Goal: Transaction & Acquisition: Download file/media

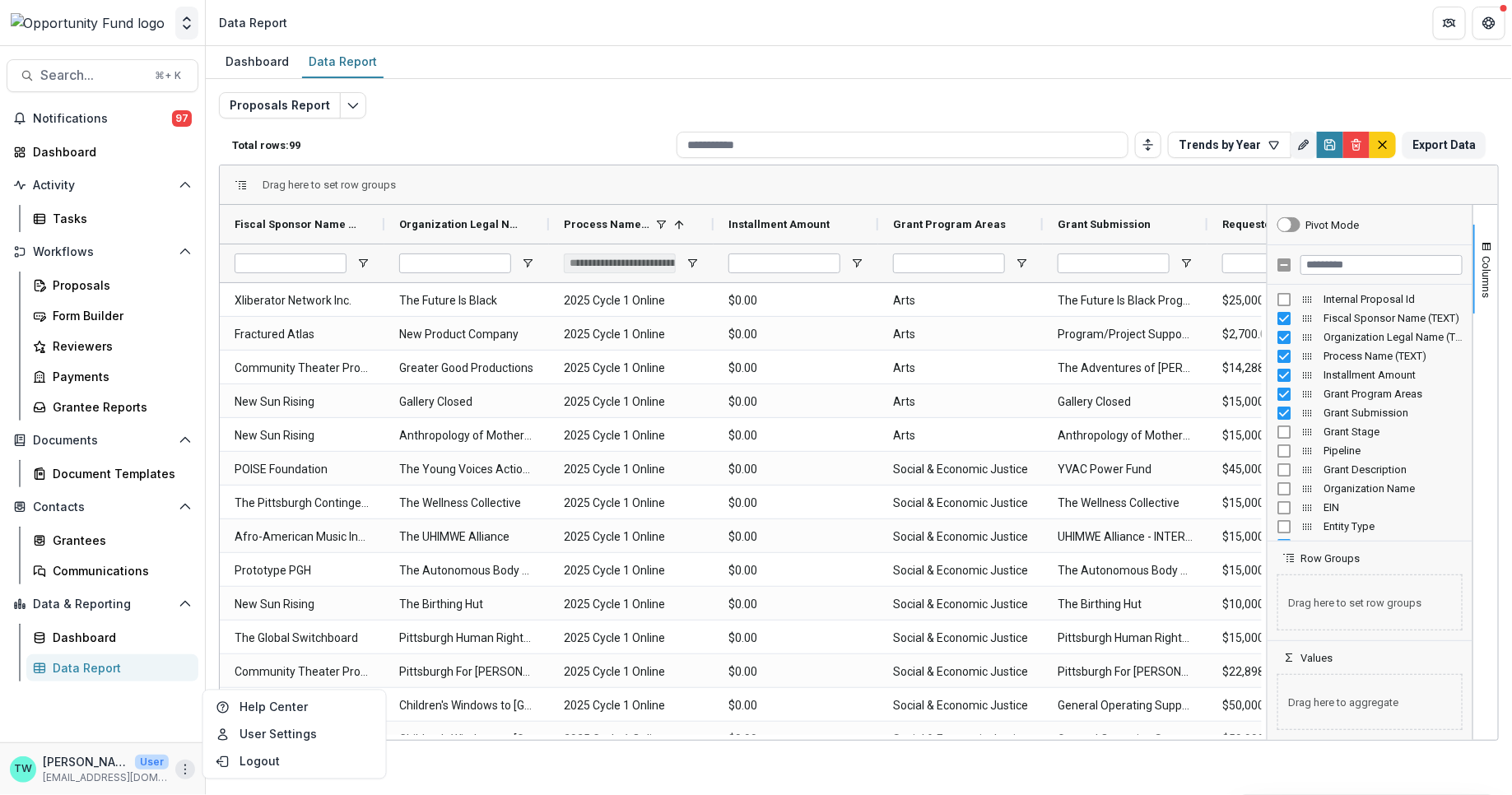
click at [186, 24] on icon "Open entity switcher" at bounding box center [186, 22] width 16 height 16
click at [74, 535] on div "Grantees" at bounding box center [119, 540] width 133 height 17
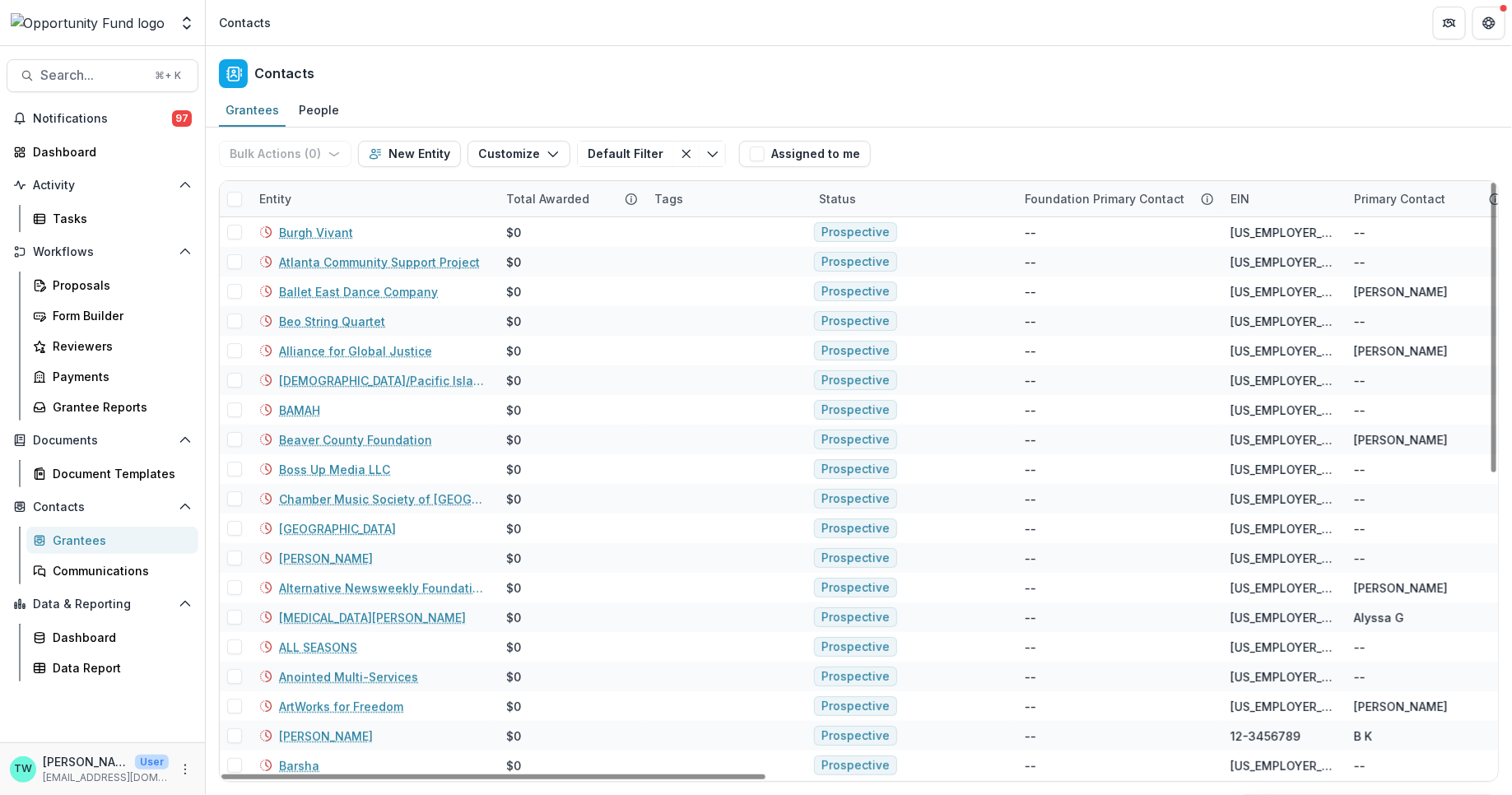
click at [915, 201] on div "Status" at bounding box center [912, 198] width 206 height 36
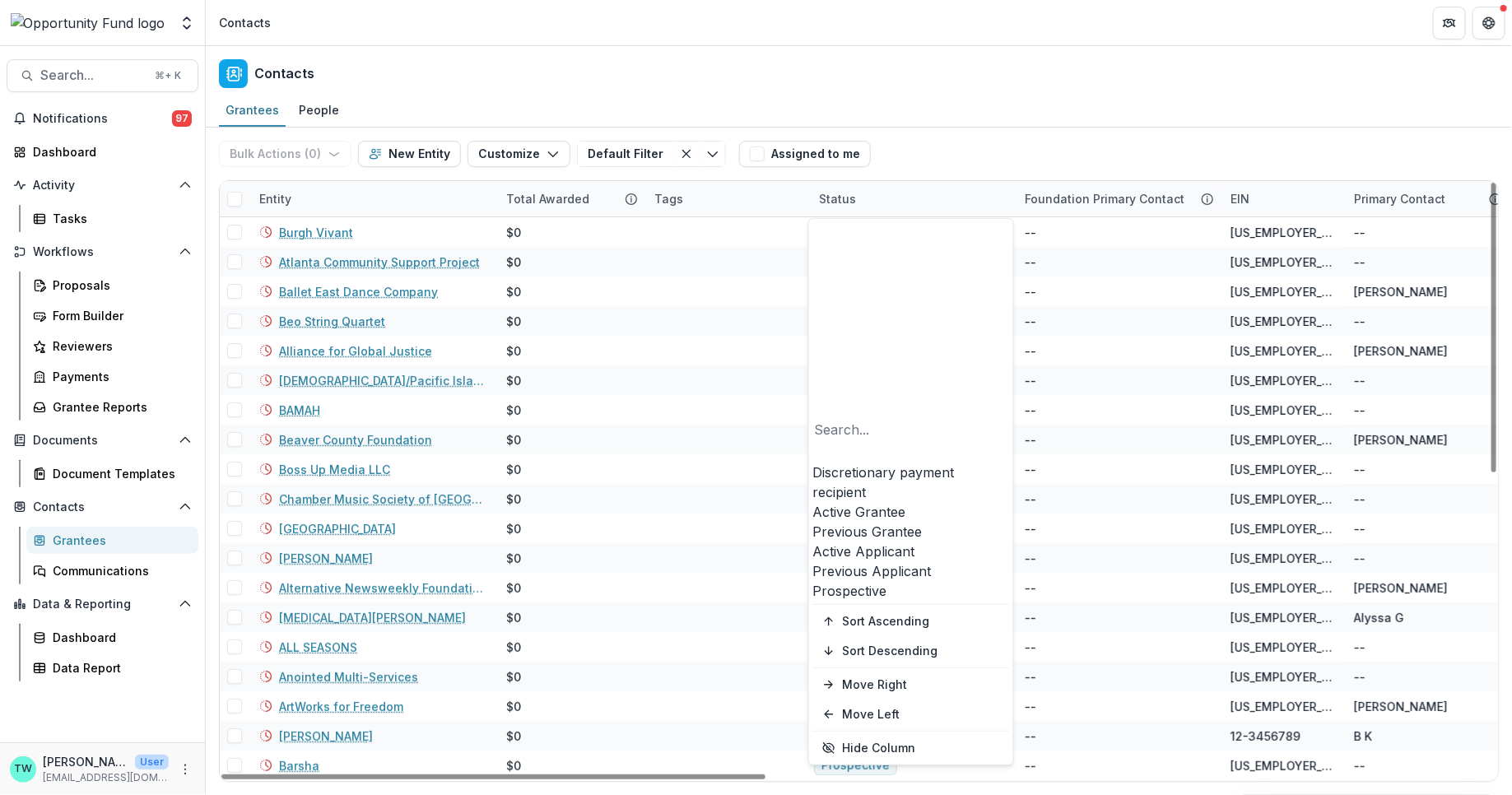
click at [888, 502] on div "Active Grantee" at bounding box center [910, 511] width 197 height 20
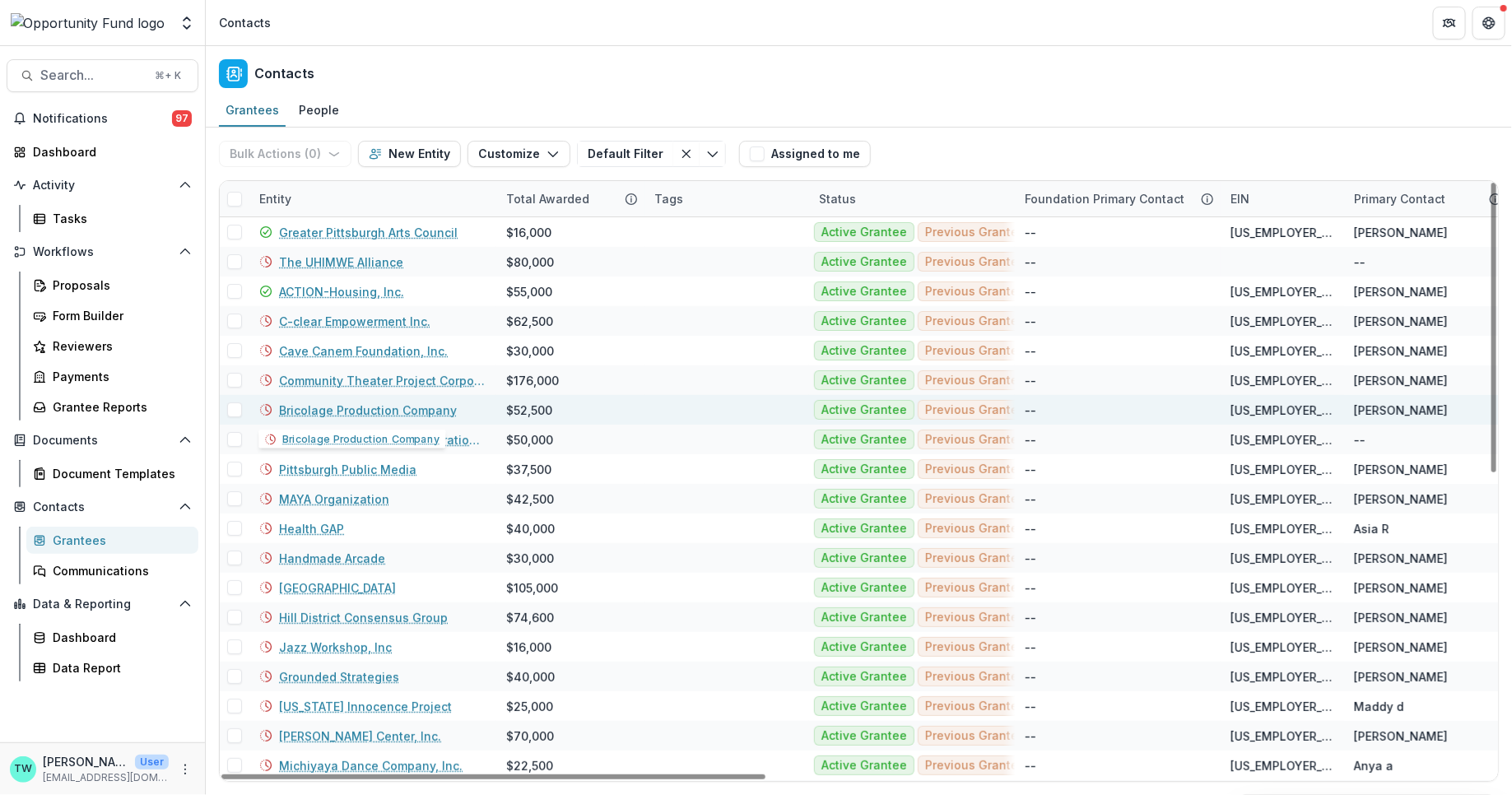
click at [371, 411] on link "Bricolage Production Company" at bounding box center [367, 410] width 178 height 17
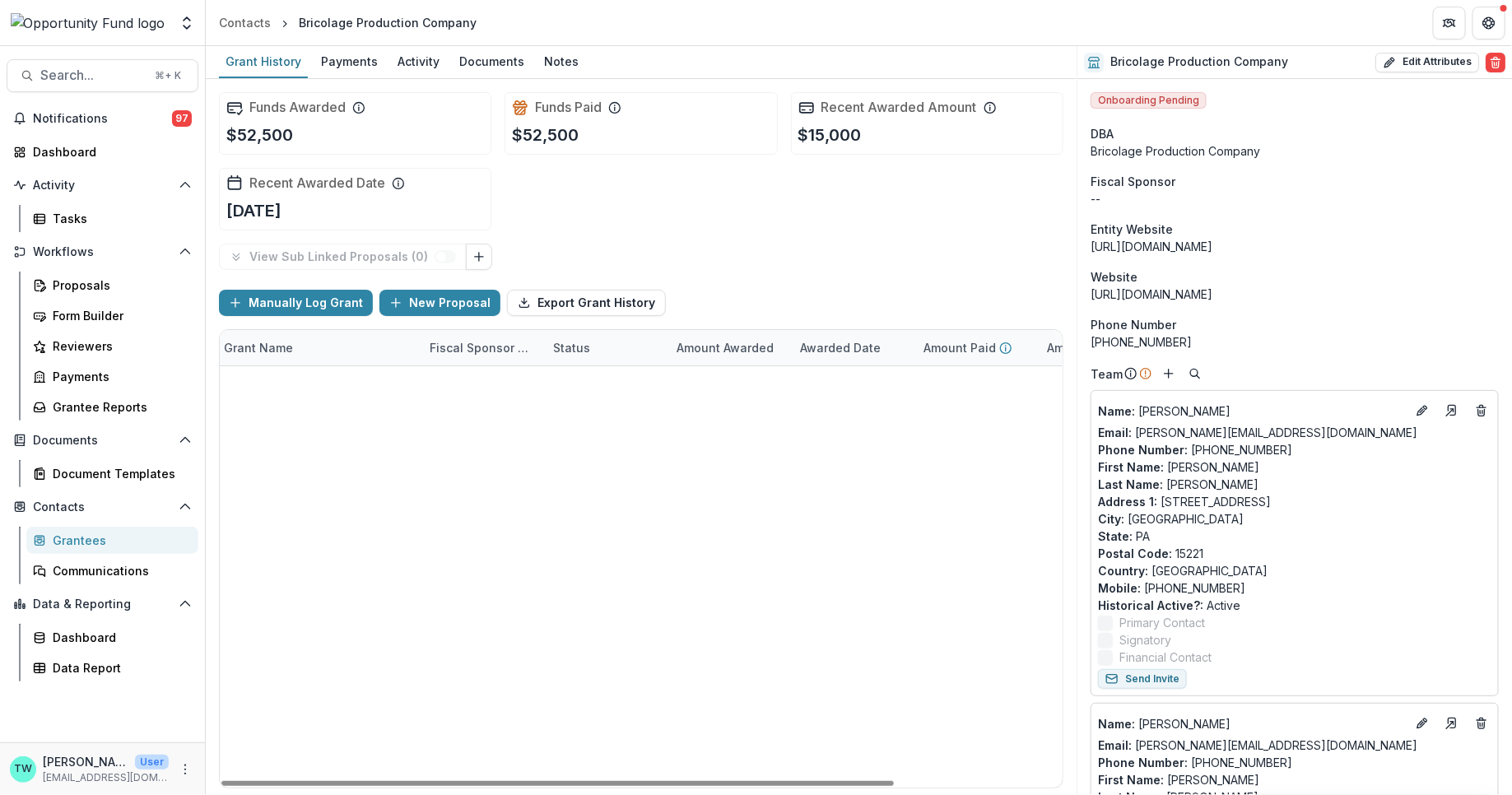
scroll to position [0, 51]
click at [189, 23] on icon "Open entity switcher" at bounding box center [186, 22] width 16 height 16
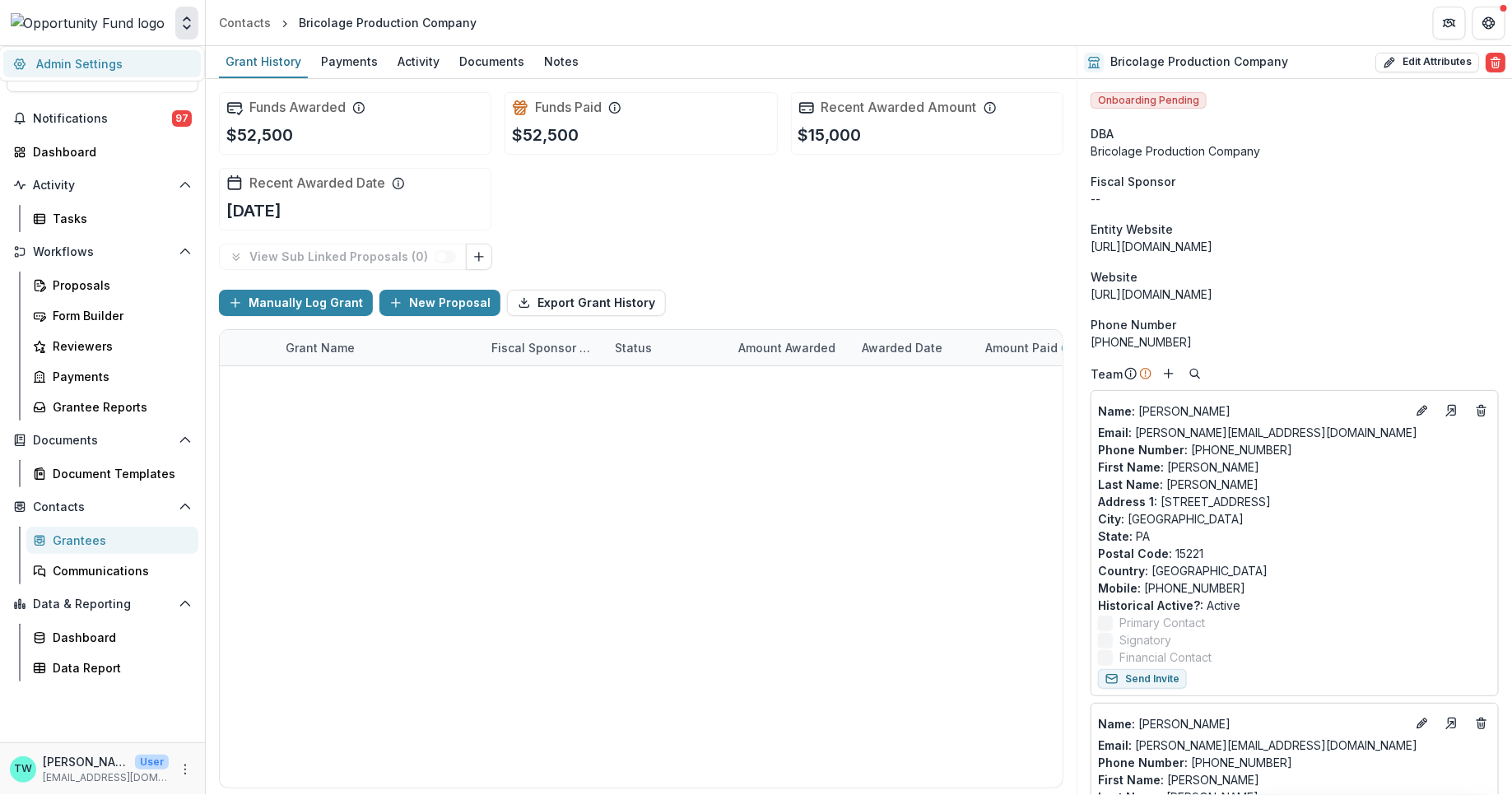
click at [115, 61] on link "Admin Settings" at bounding box center [101, 63] width 197 height 27
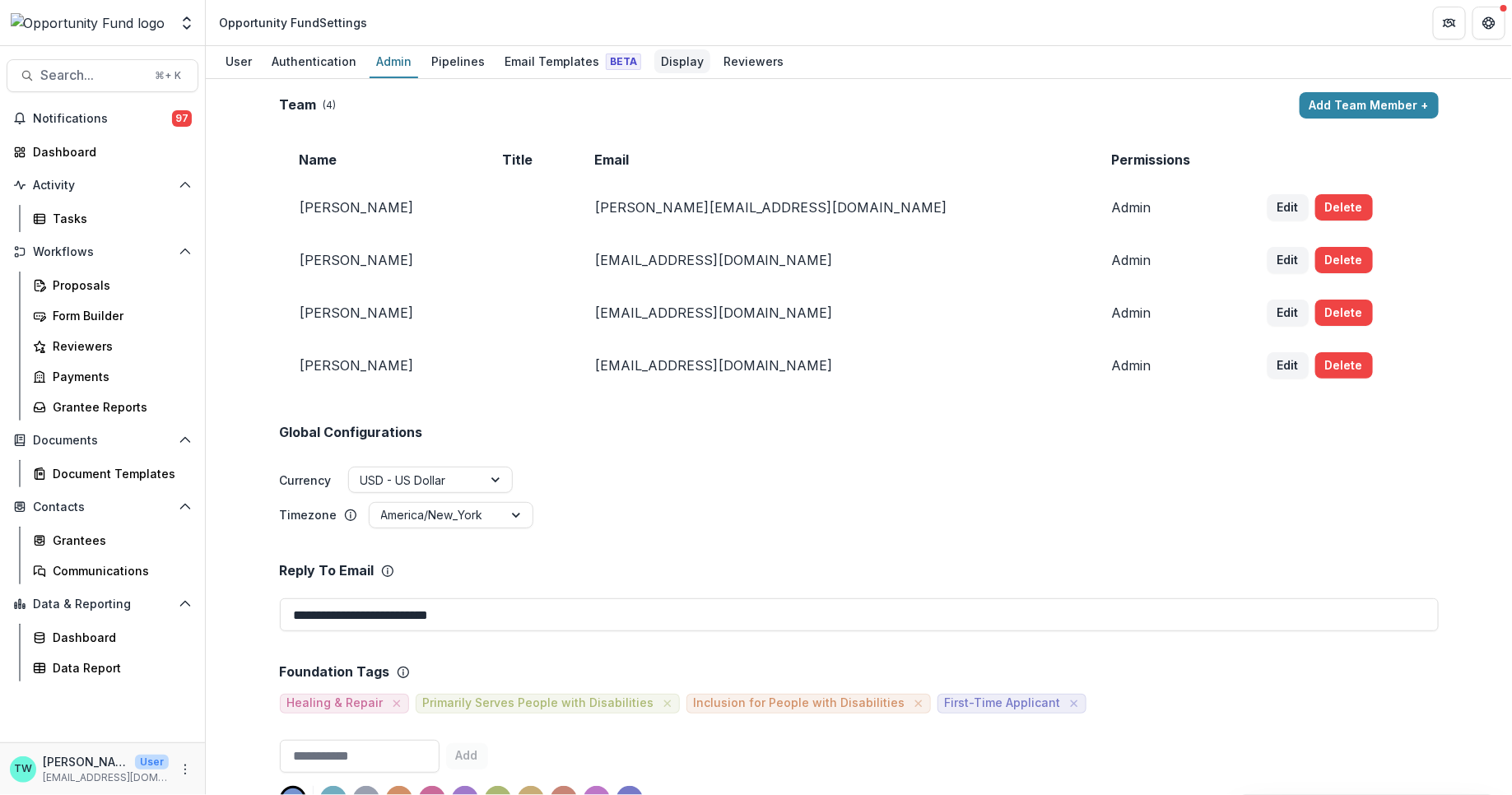
click at [667, 59] on div "Display" at bounding box center [682, 61] width 56 height 24
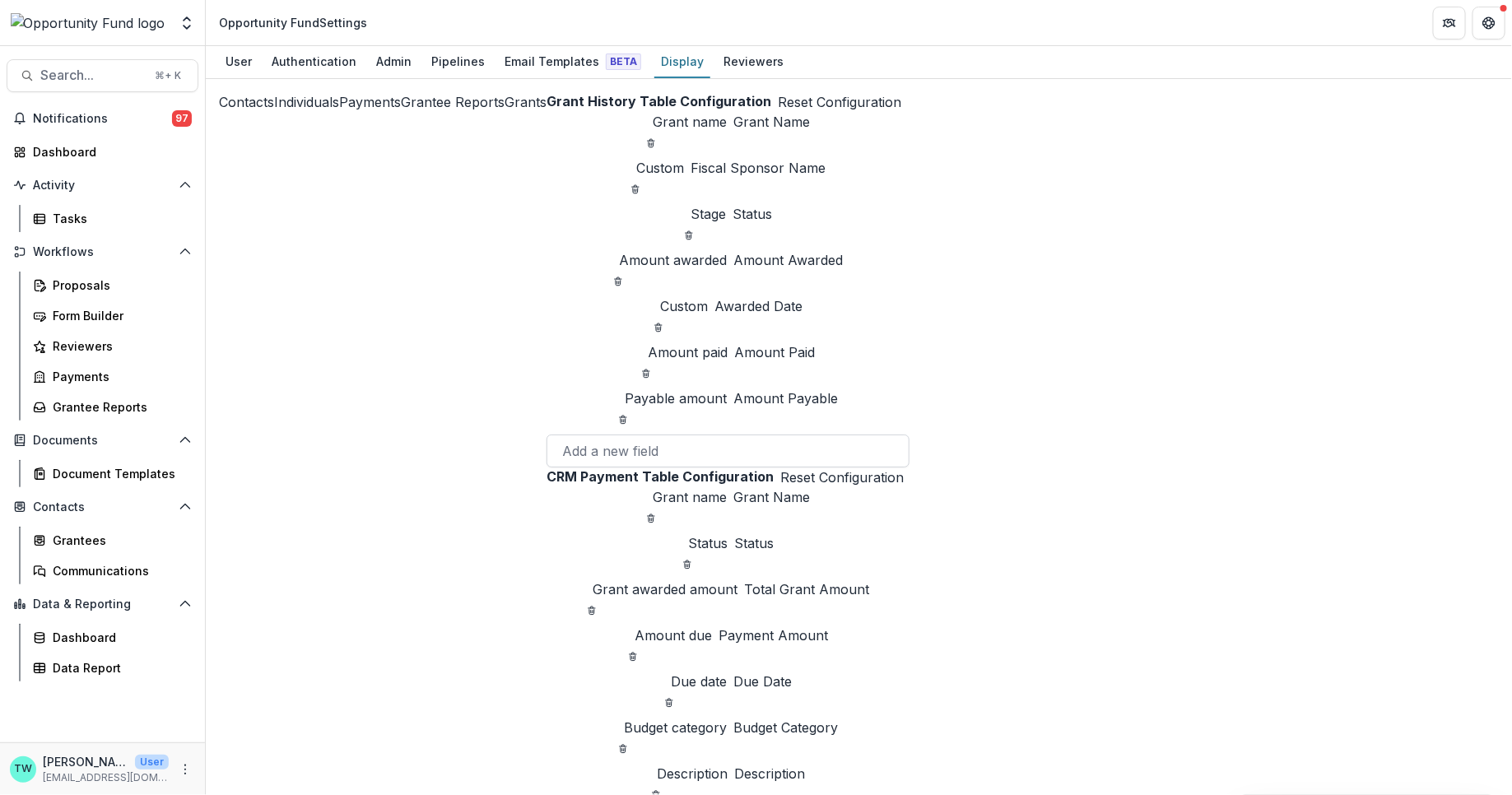
click at [562, 439] on div at bounding box center [728, 451] width 332 height 23
type input "*******"
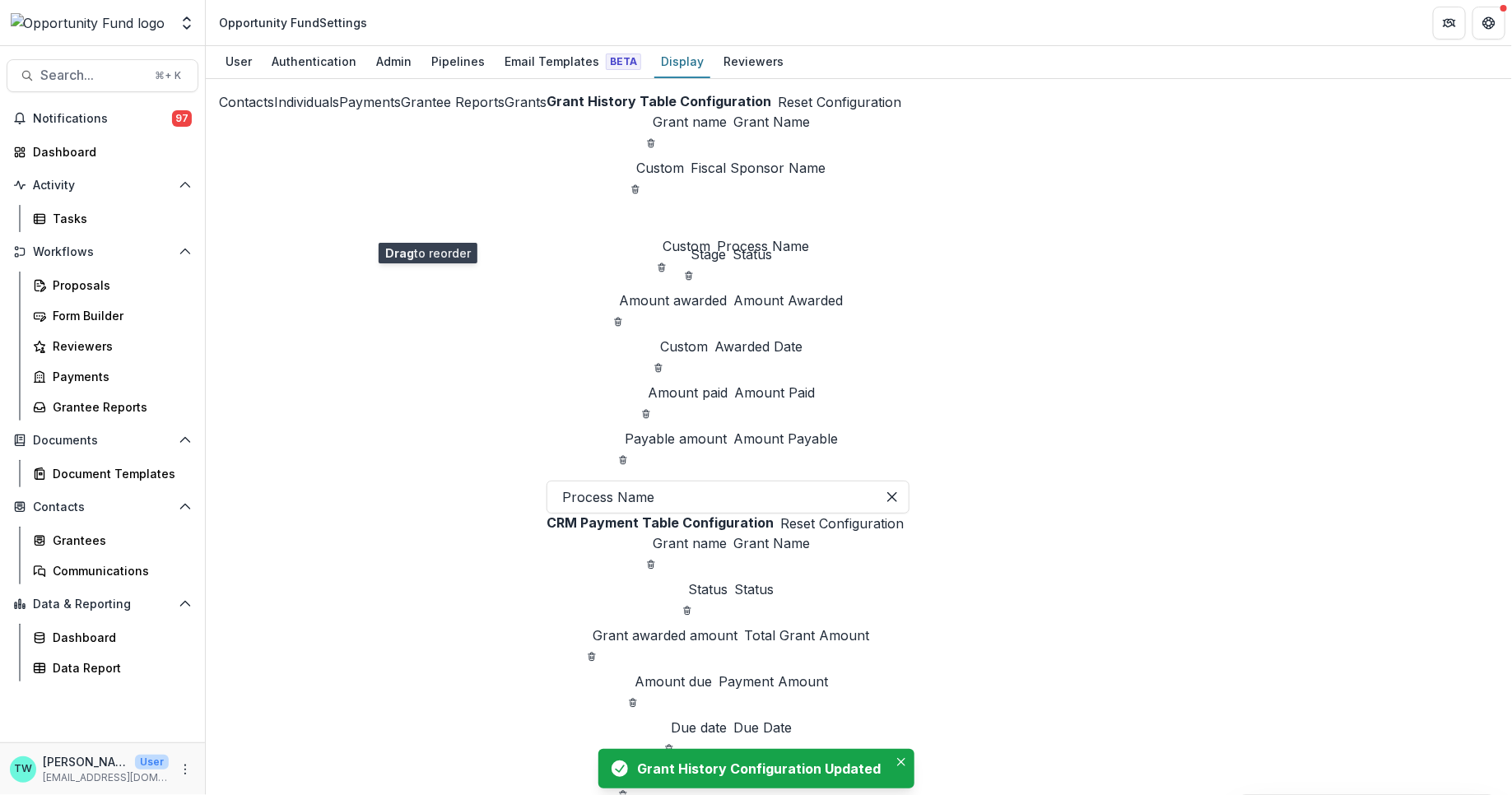
drag, startPoint x: 421, startPoint y: 420, endPoint x: 426, endPoint y: 221, distance: 199.1
click at [657, 246] on icon "Move field" at bounding box center [657, 246] width 0 height 0
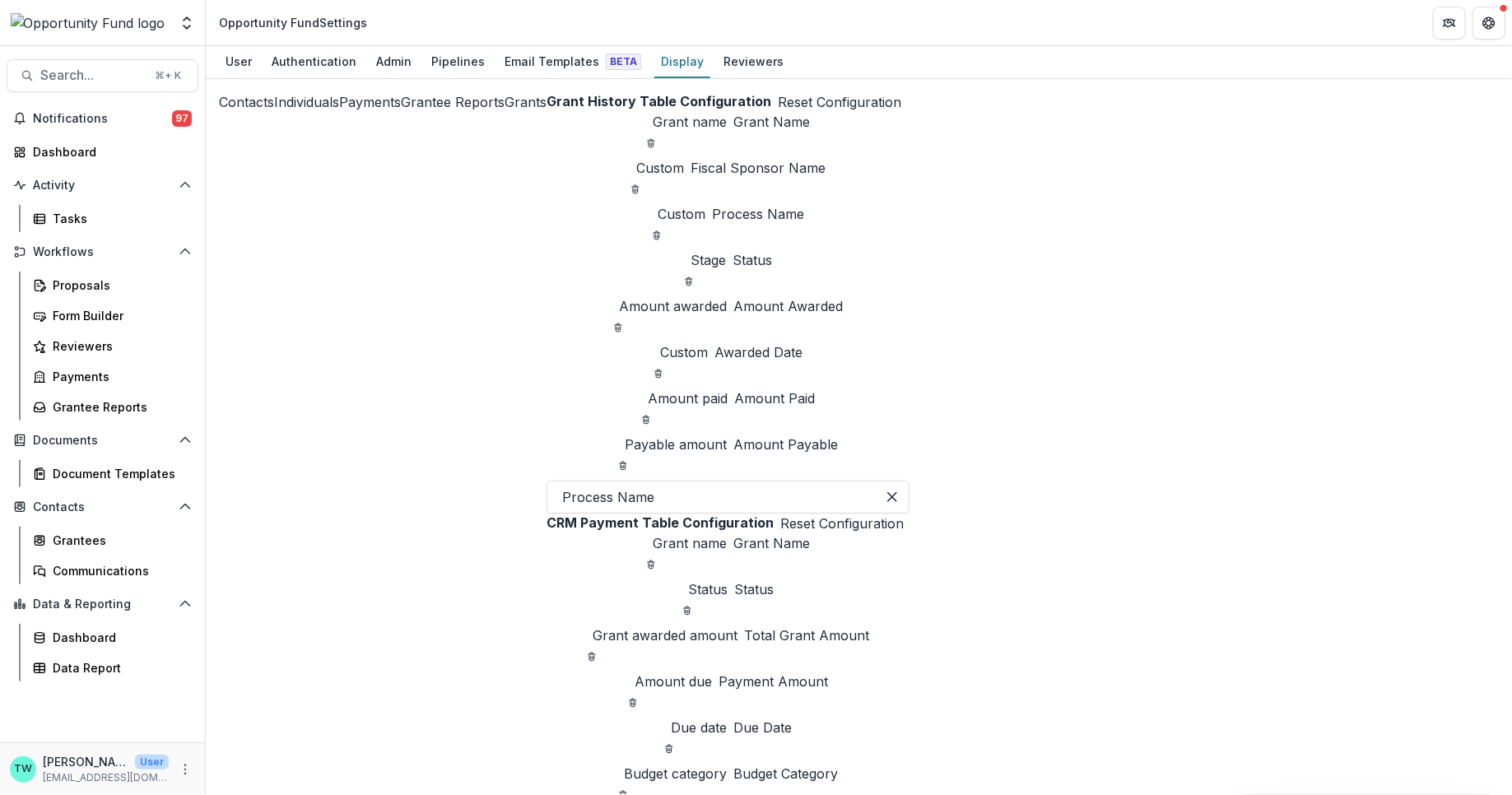
click at [67, 554] on div "Grantees Communications" at bounding box center [112, 556] width 186 height 58
click at [71, 530] on link "Grantees" at bounding box center [112, 540] width 172 height 27
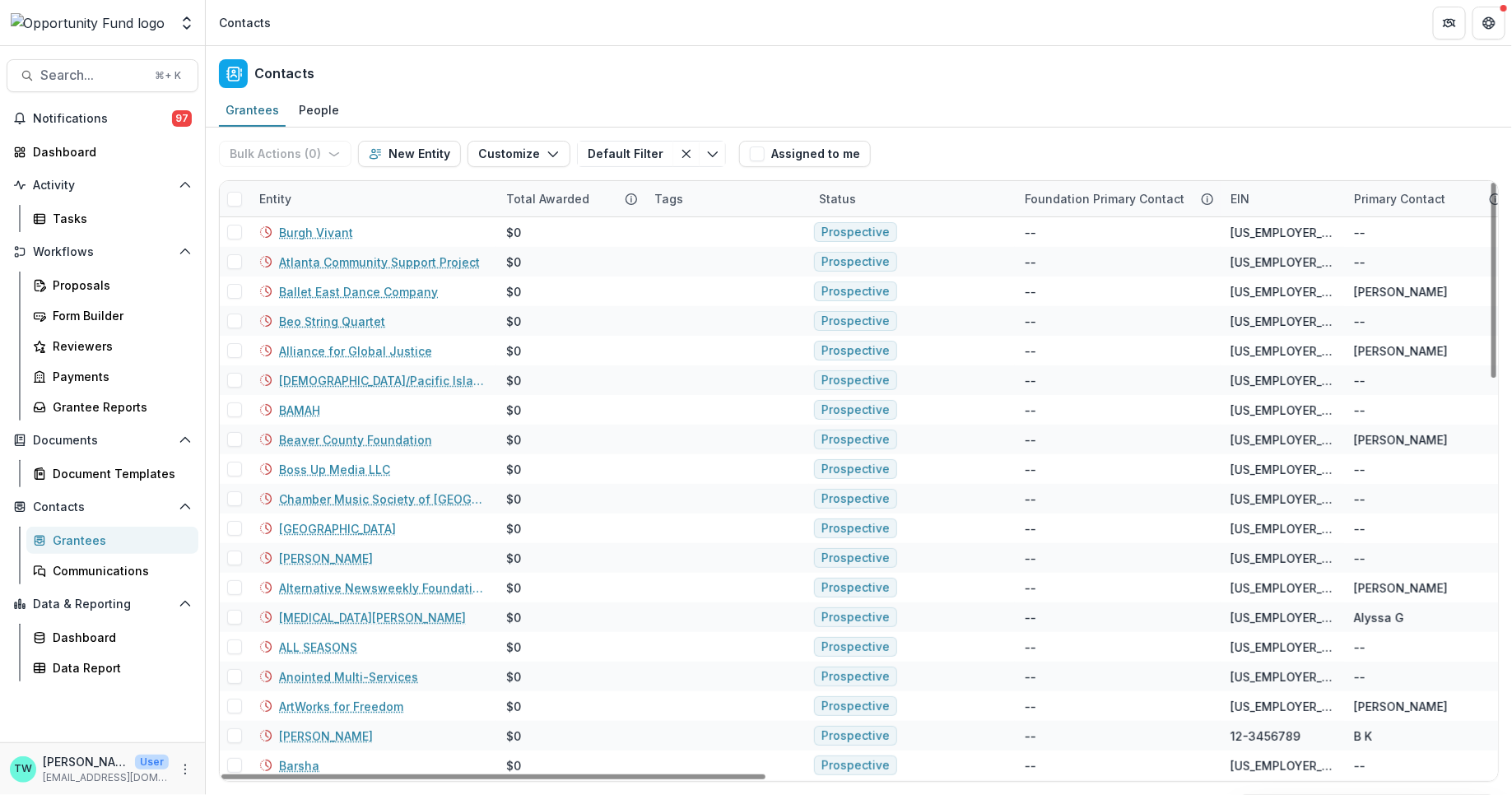
click at [871, 197] on div "Status" at bounding box center [912, 198] width 206 height 36
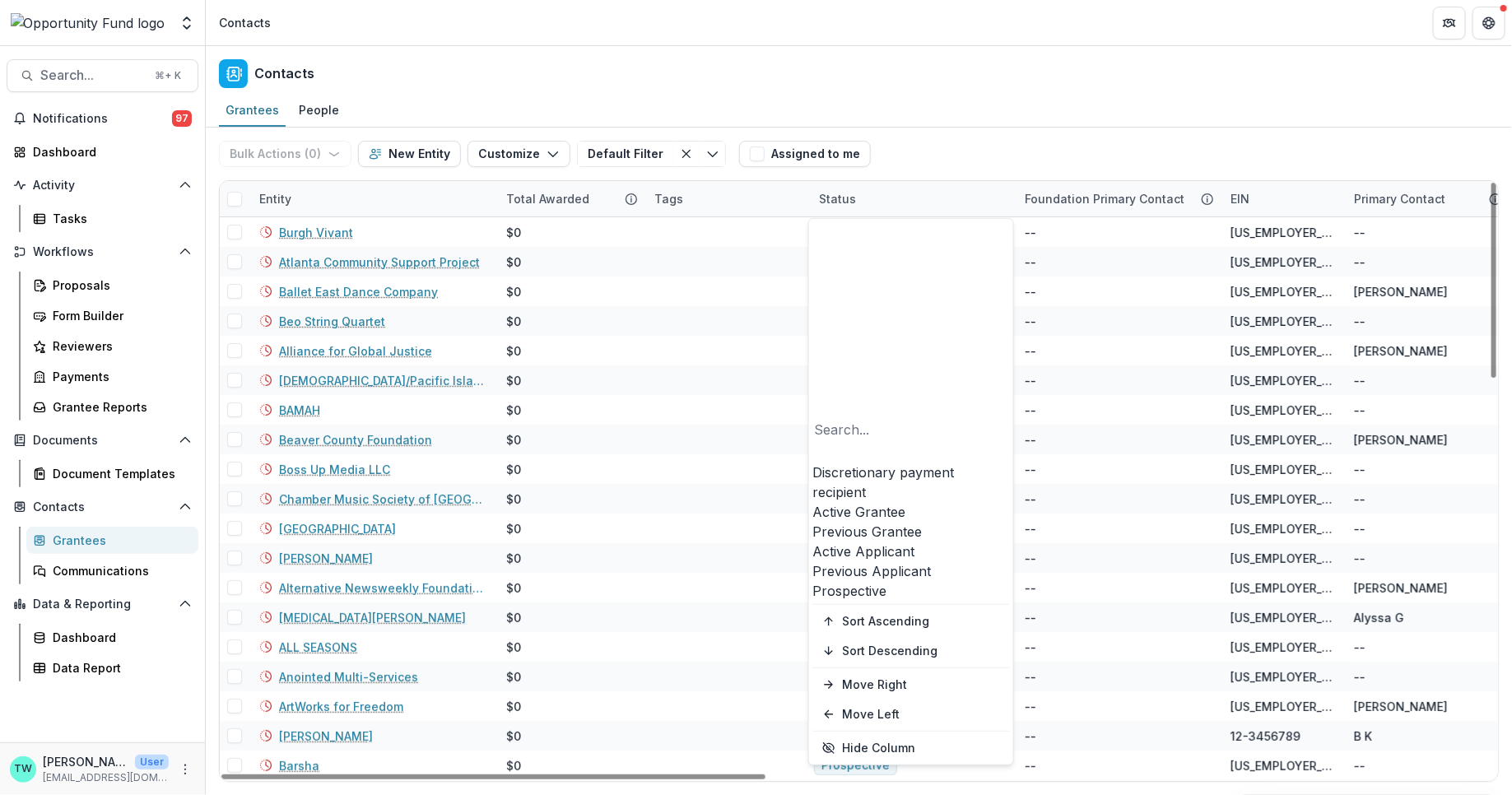
click at [869, 541] on div "Active Applicant" at bounding box center [910, 551] width 197 height 20
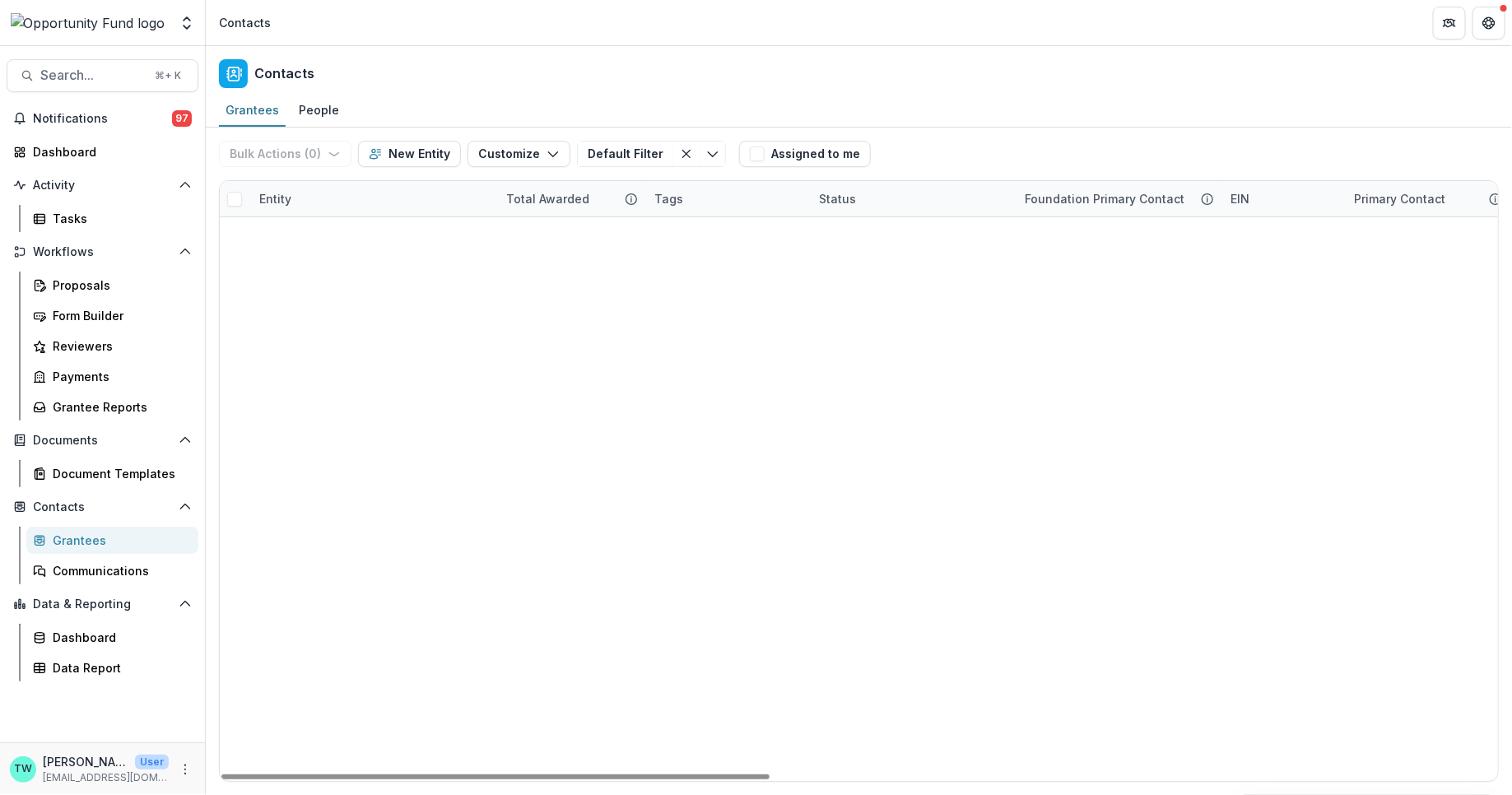
click at [324, 584] on link "Bike Pittsburgh, Inc." at bounding box center [335, 588] width 114 height 17
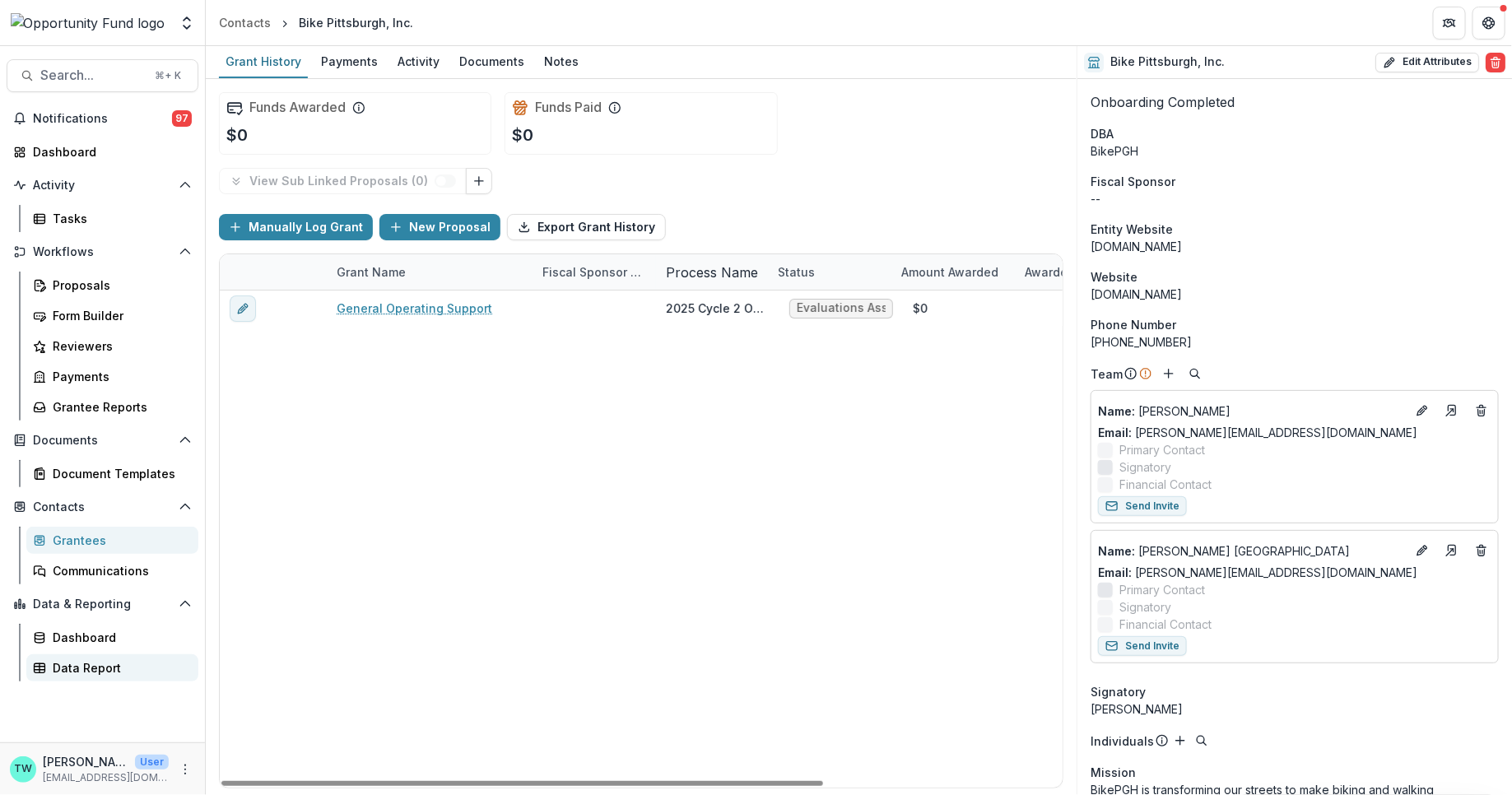
click at [61, 665] on div "Data Report" at bounding box center [119, 668] width 133 height 17
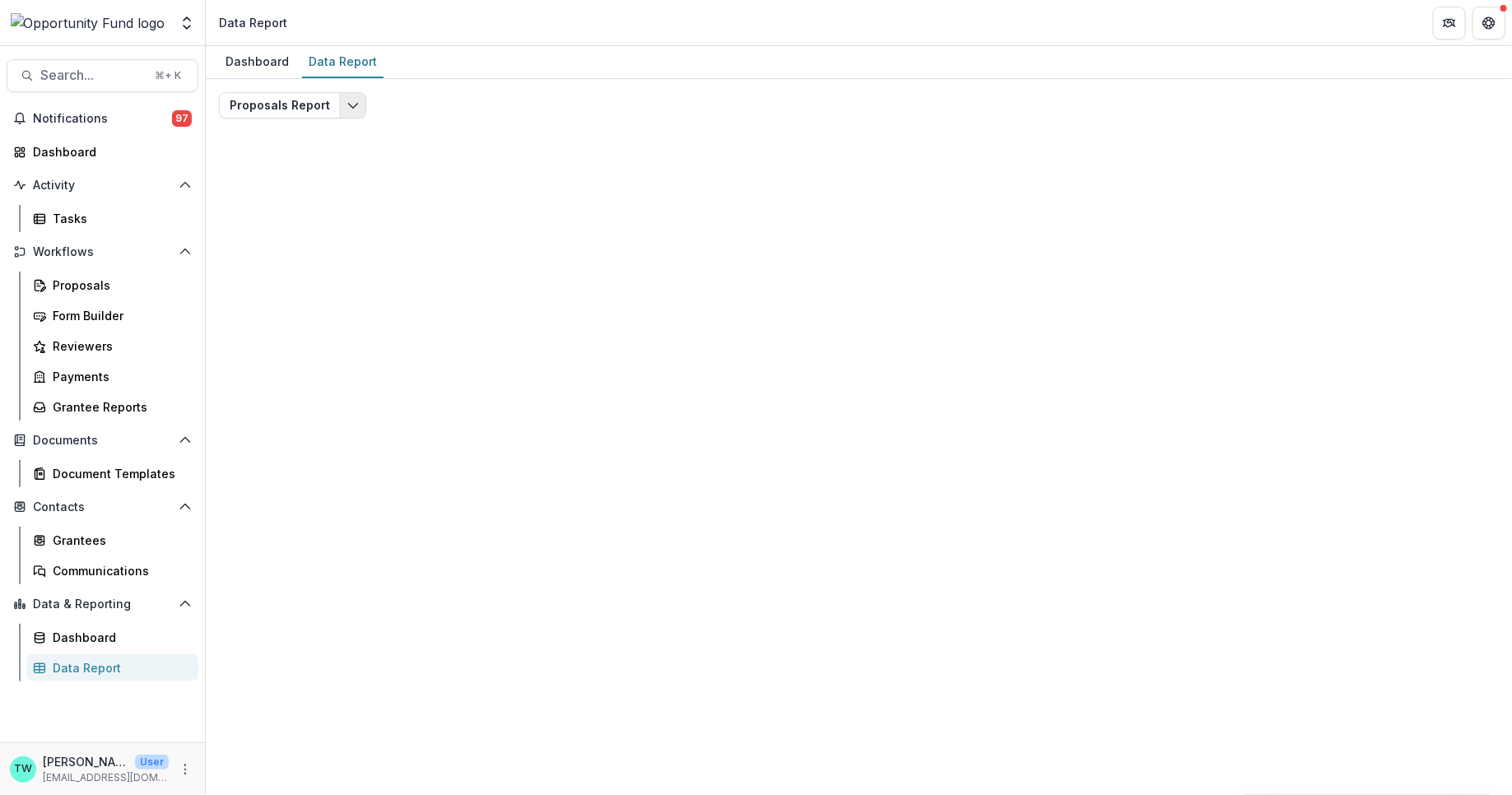
click at [351, 105] on icon "Edit selected report" at bounding box center [353, 106] width 13 height 13
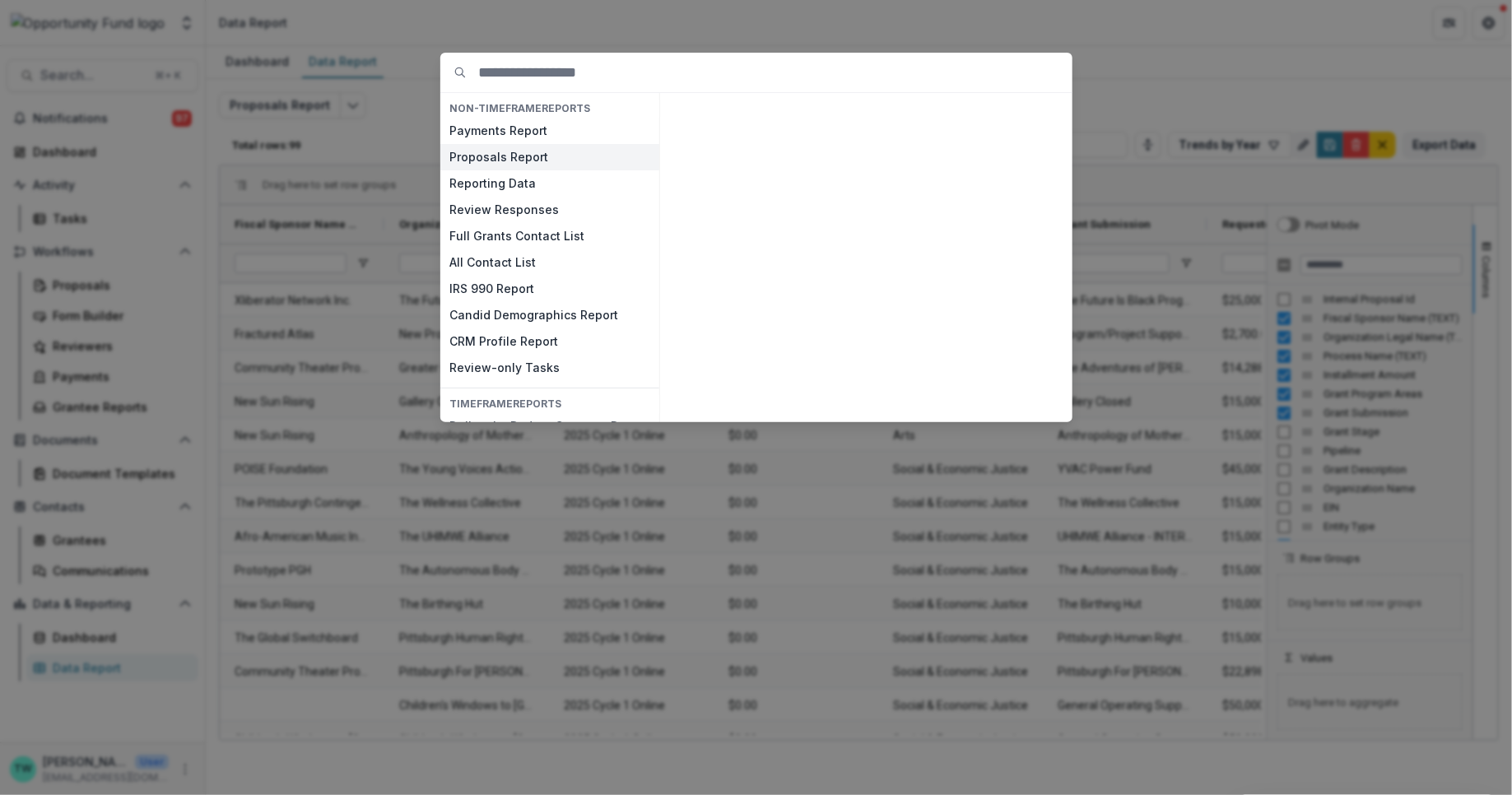
click at [516, 153] on button "Proposals Report" at bounding box center [550, 157] width 219 height 26
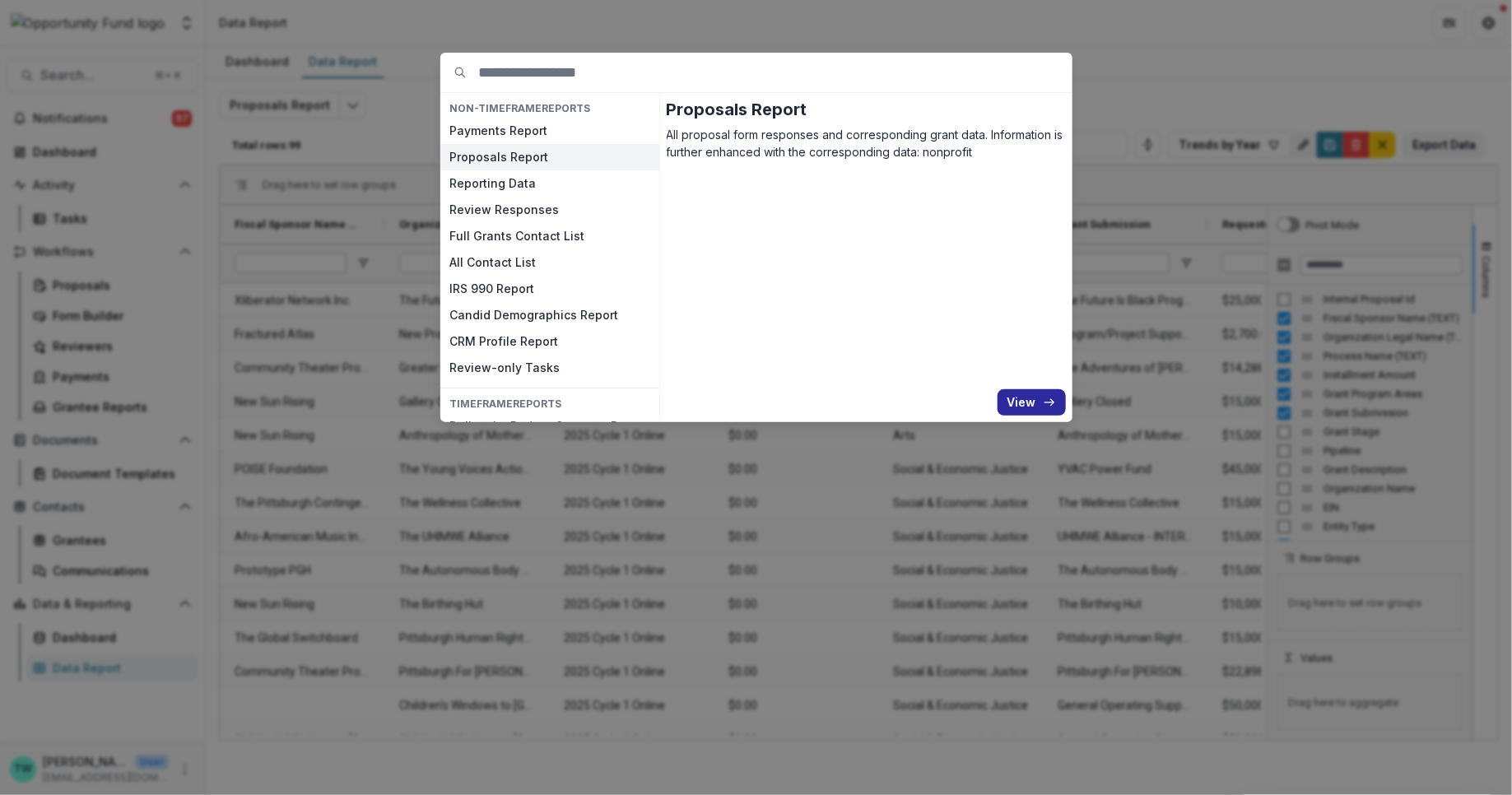
click at [1030, 401] on button "View" at bounding box center [1031, 402] width 68 height 26
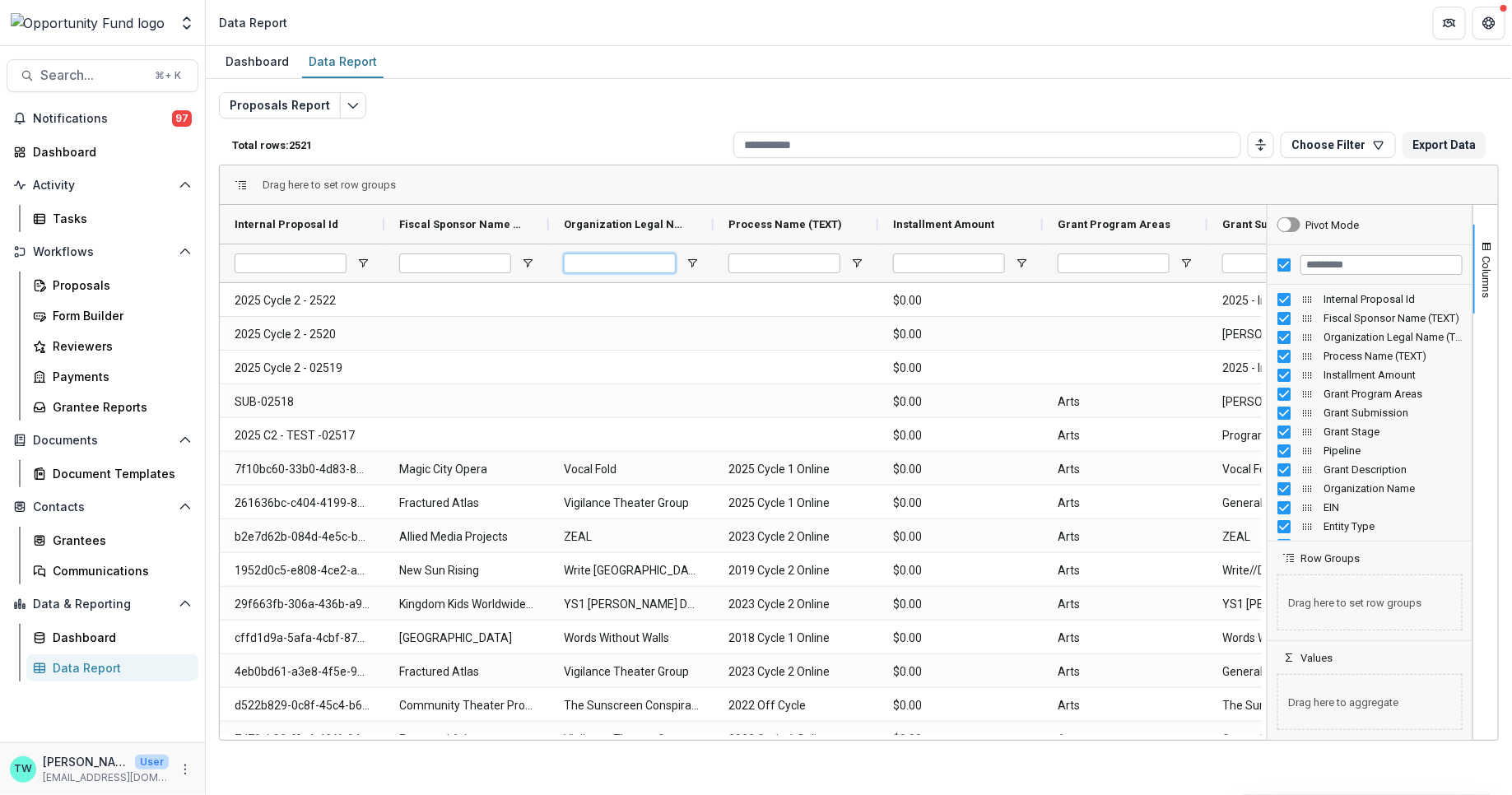
click at [634, 262] on input "Organization Legal Name (TEXT) Filter Input" at bounding box center [620, 263] width 112 height 20
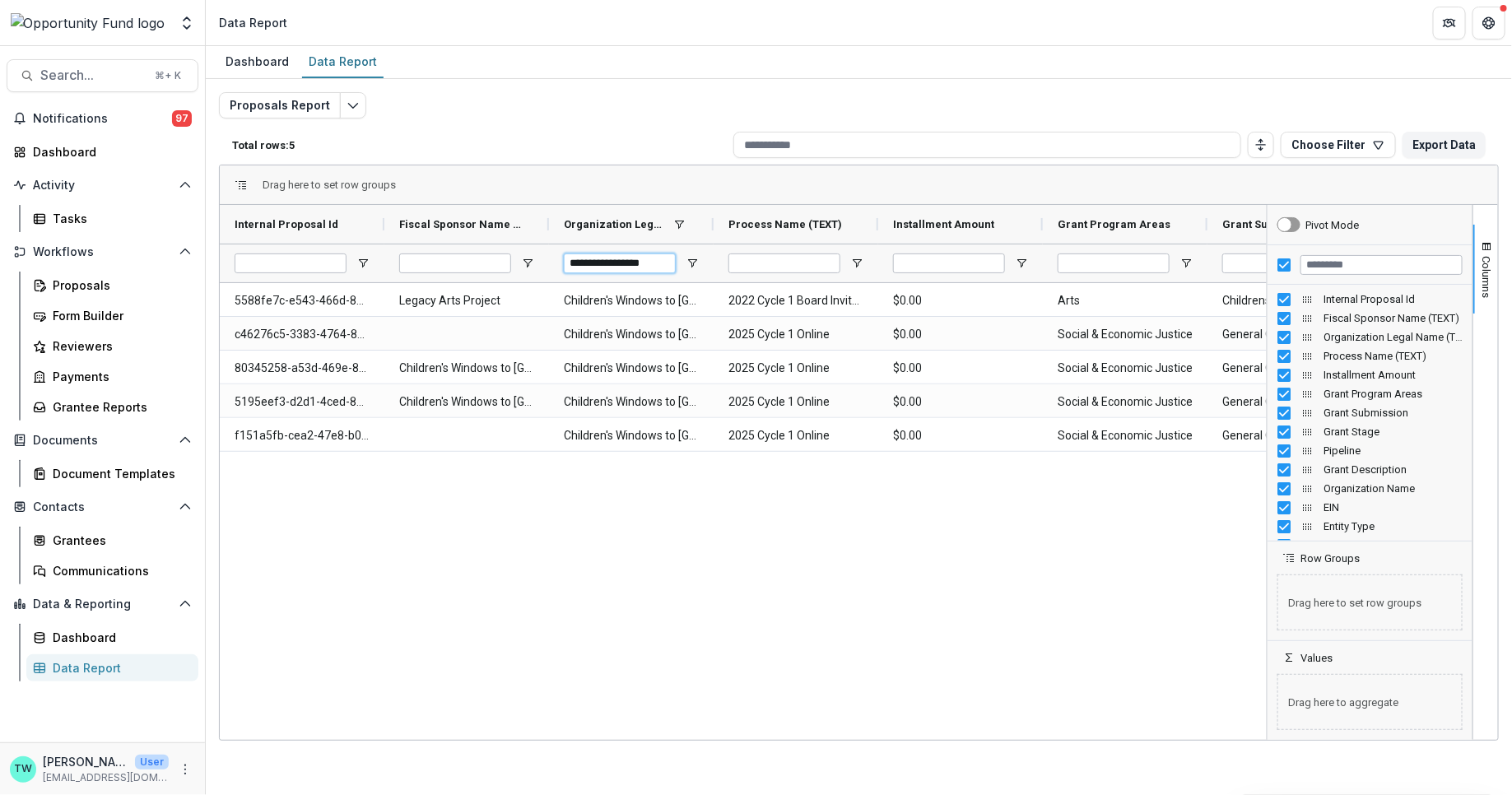
type input "**********"
click at [784, 261] on input "Process Name (TEXT) Filter Input" at bounding box center [784, 263] width 112 height 20
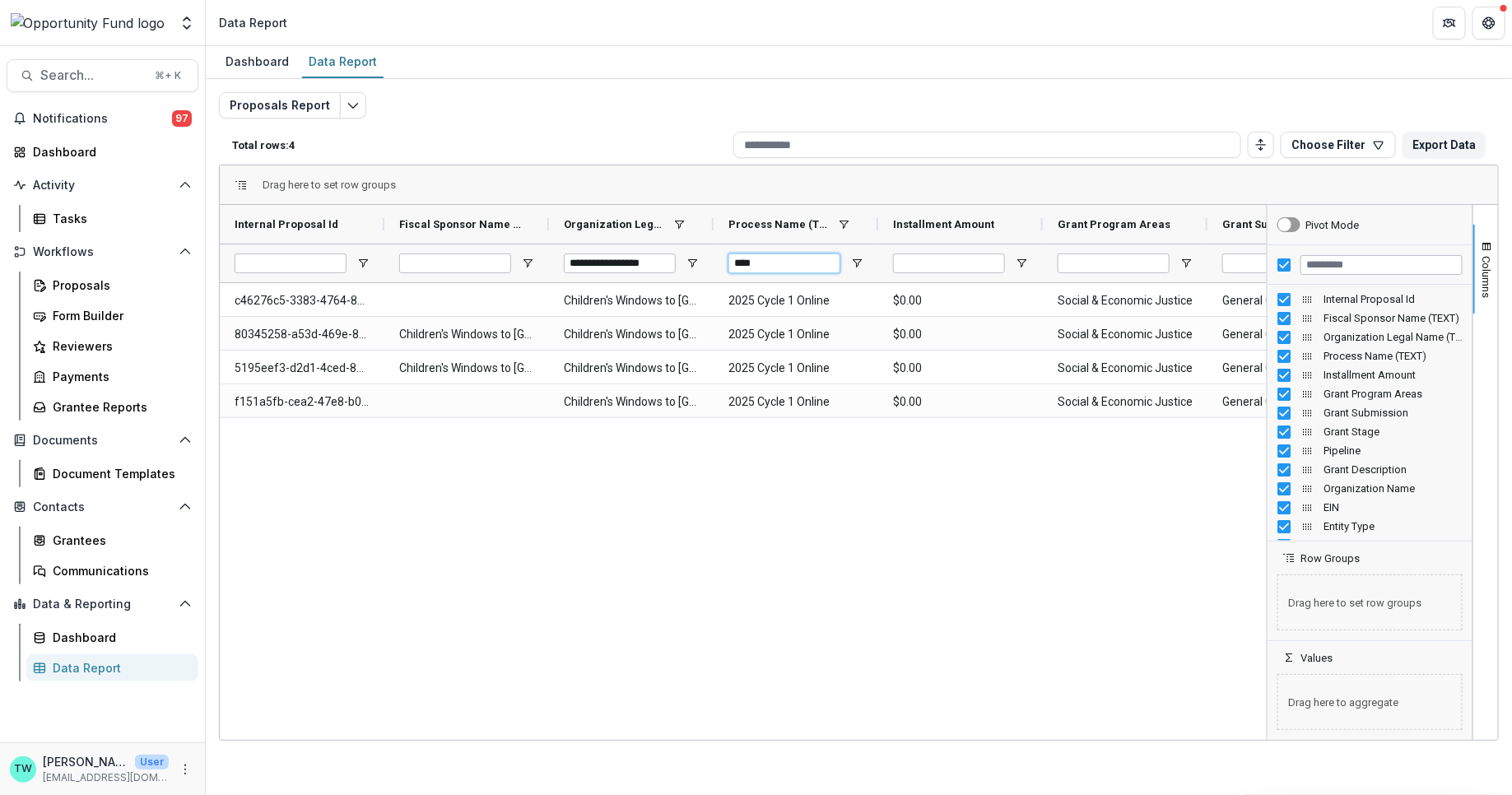
type input "****"
click at [661, 97] on div "Proposals Report Total rows: 4 Choose Filter Personal Filters Team Filters Teme…" at bounding box center [858, 397] width 1279 height 609
click at [1447, 146] on button "Export Data" at bounding box center [1444, 144] width 83 height 26
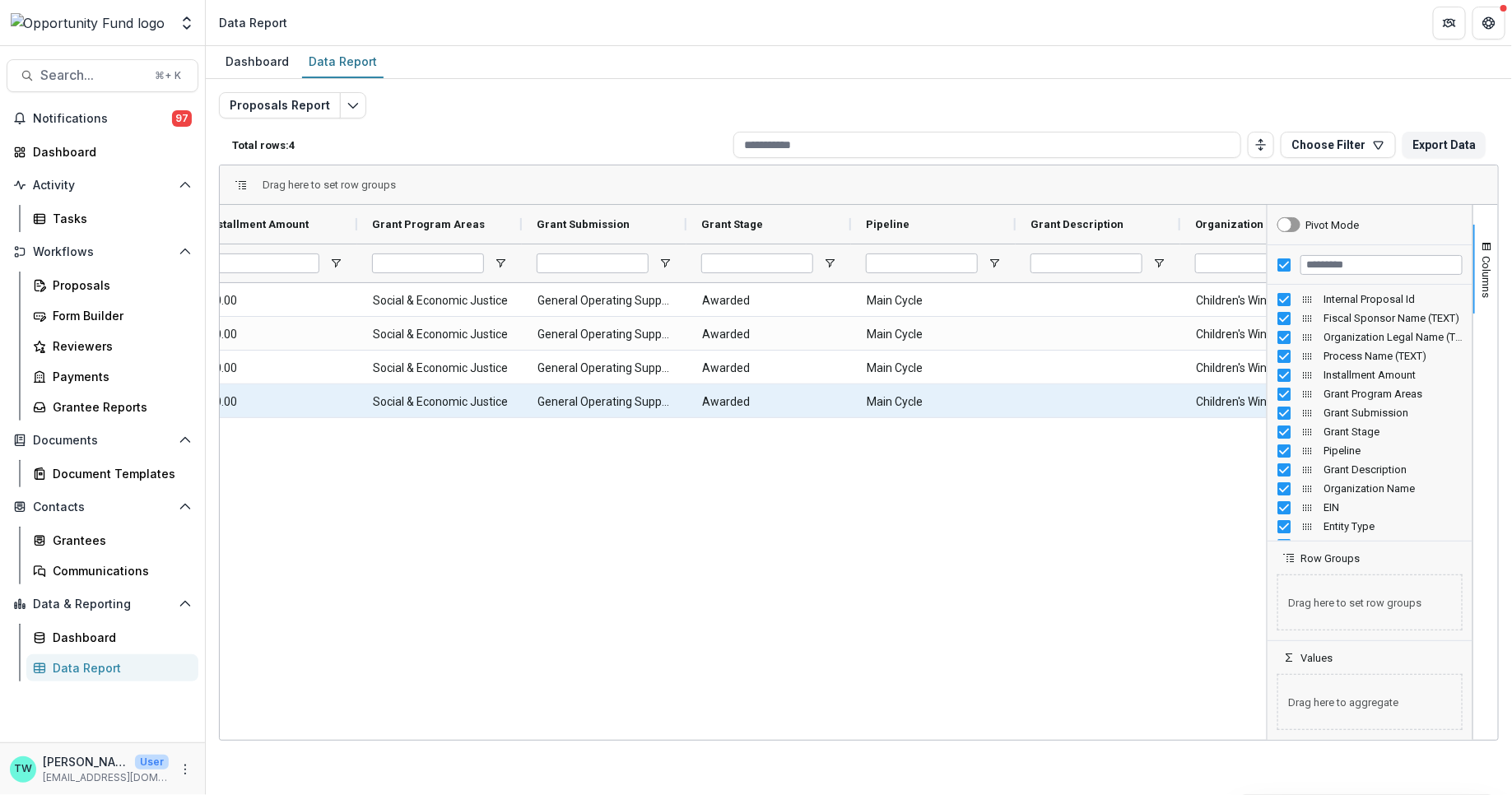
scroll to position [0, 693]
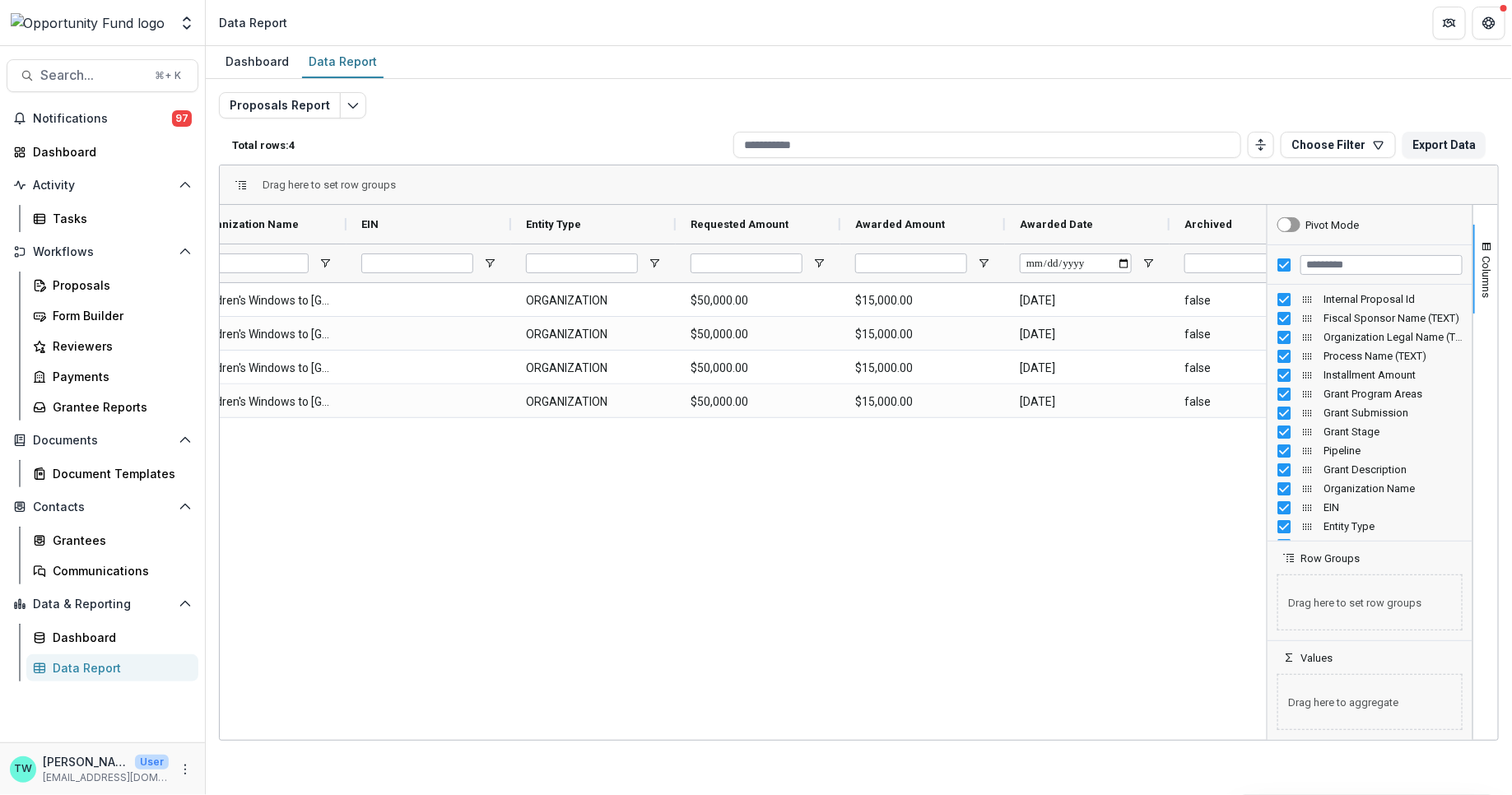
click at [547, 498] on div "Children's Windows to [GEOGRAPHIC_DATA] (Darisha La Watoto [GEOGRAPHIC_DATA]) 1…" at bounding box center [743, 509] width 1047 height 452
